Goal: Navigation & Orientation: Find specific page/section

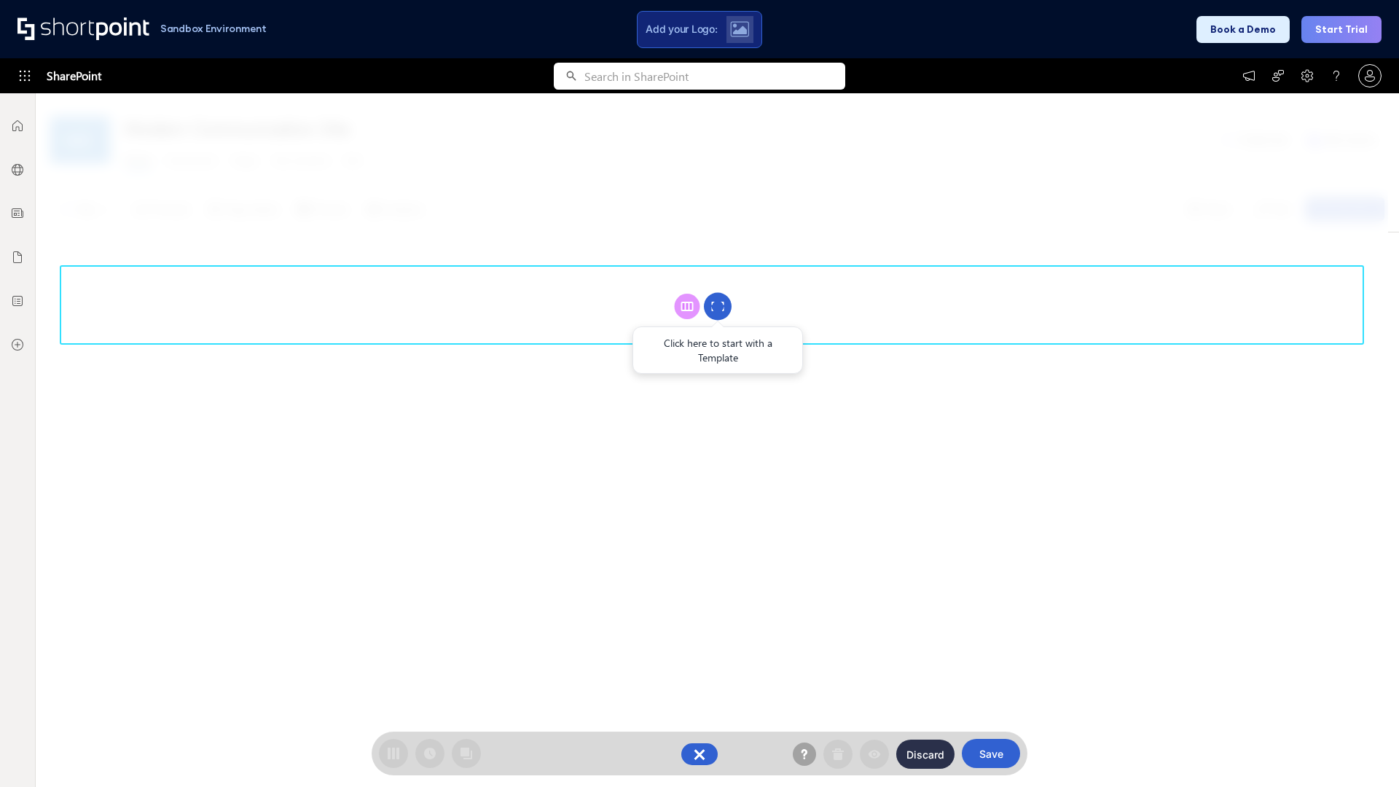
click at [718, 306] on circle at bounding box center [718, 307] width 28 height 28
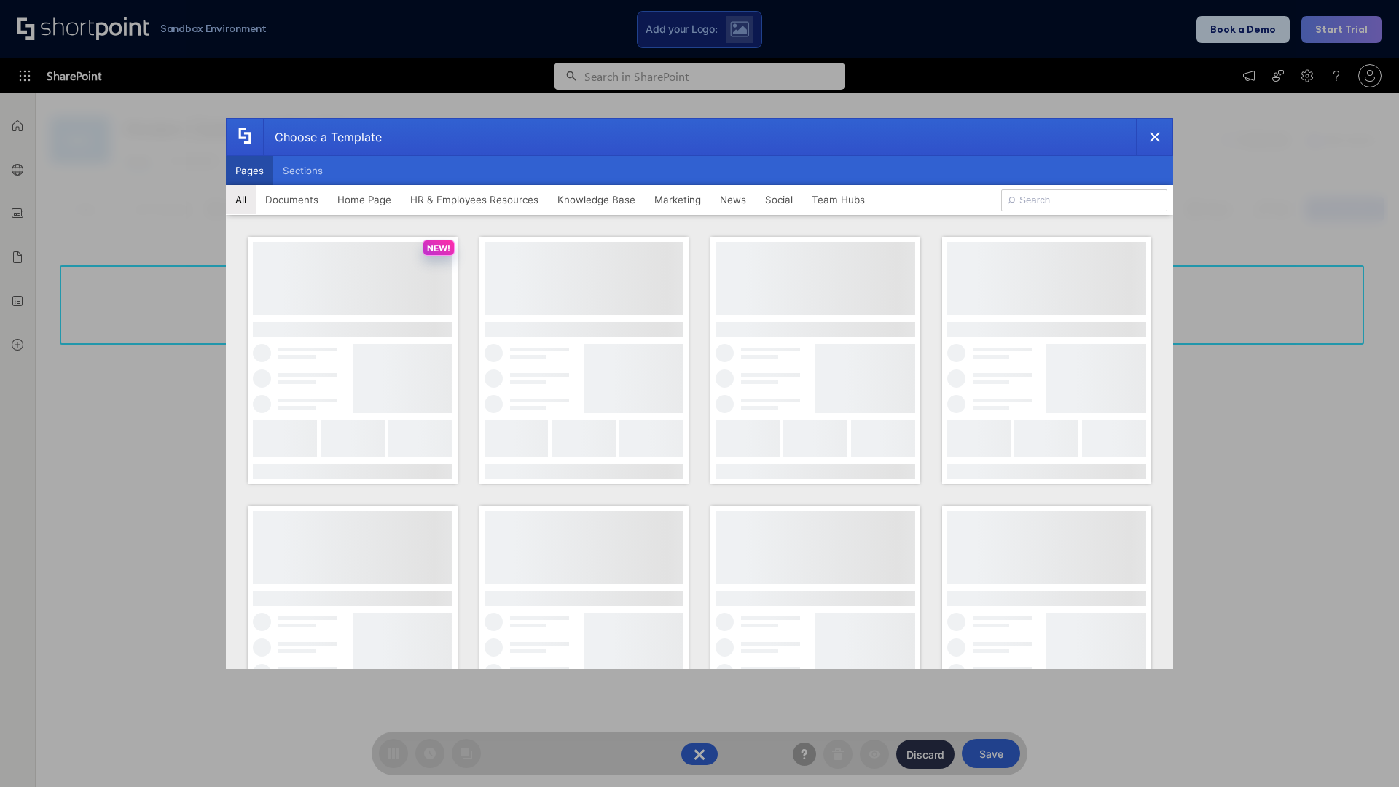
click at [249, 170] on button "Pages" at bounding box center [249, 170] width 47 height 29
type input "Team Hub 4"
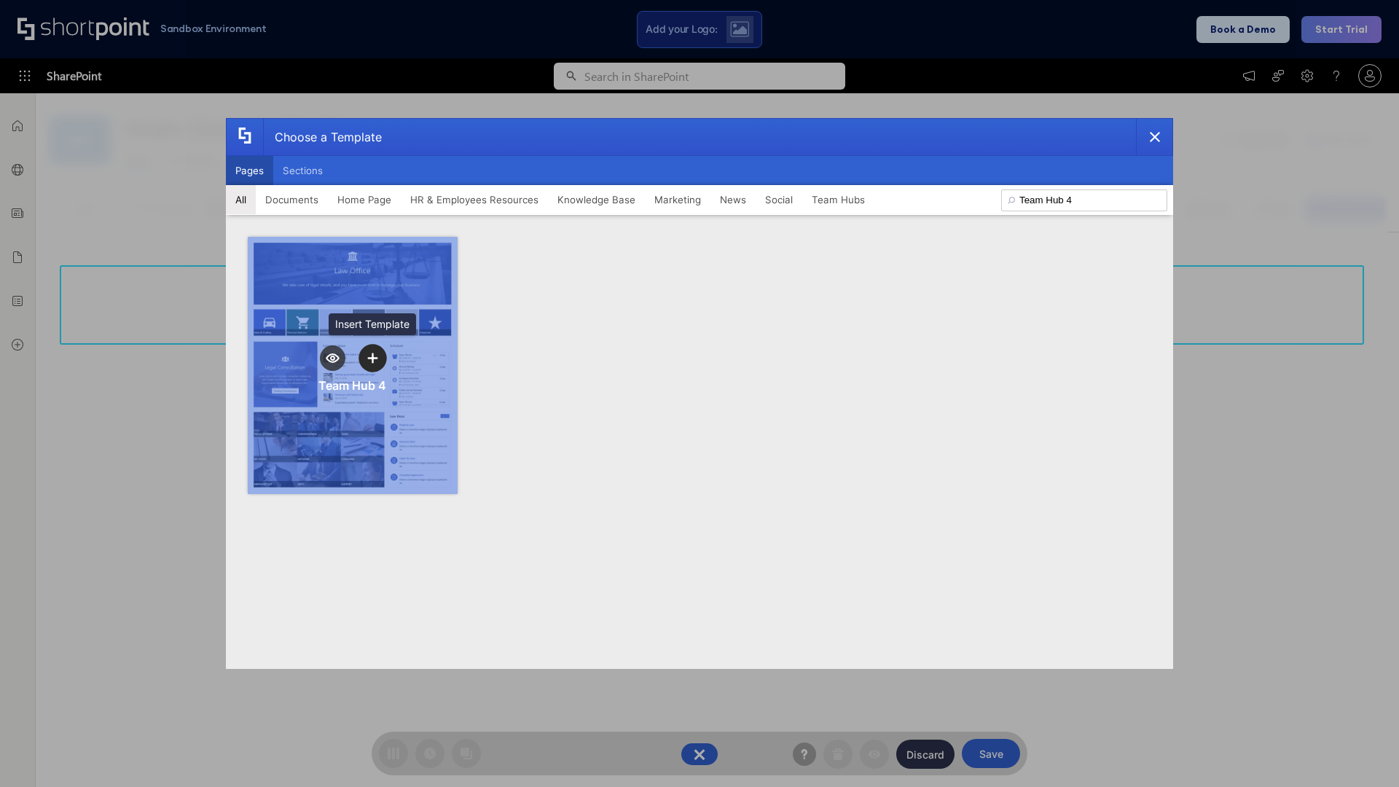
click at [372, 358] on icon "template selector" at bounding box center [372, 358] width 10 height 10
